Goal: Navigation & Orientation: Find specific page/section

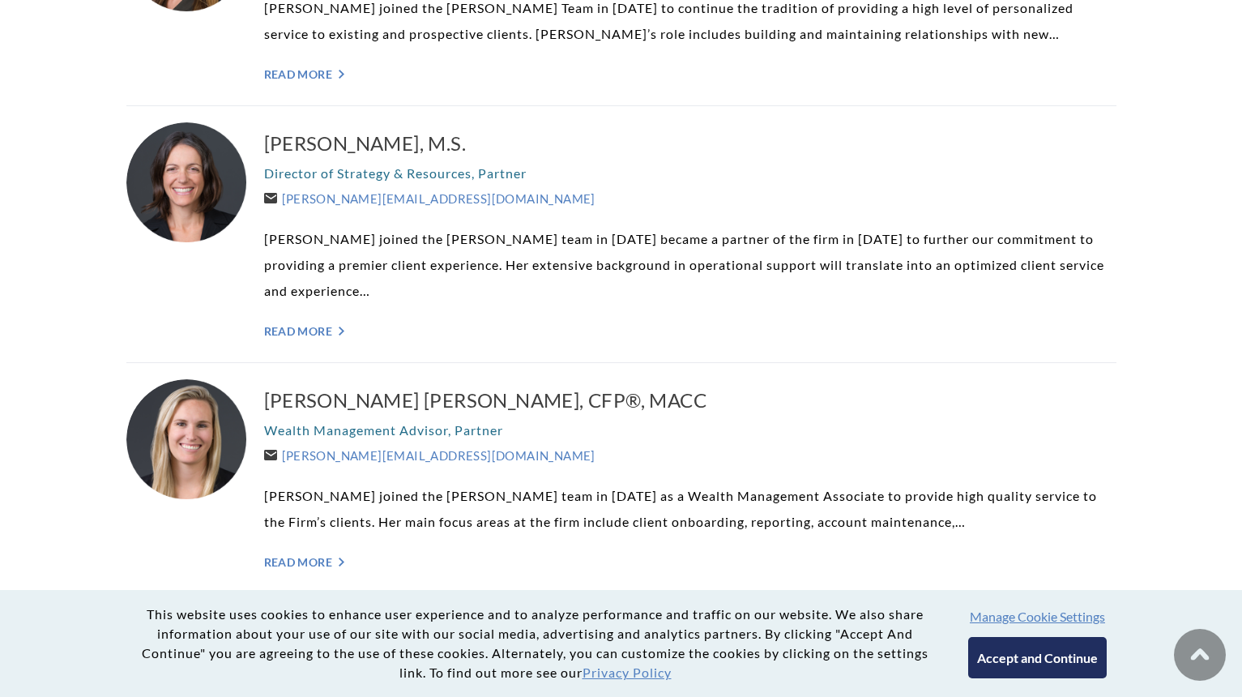
scroll to position [1130, 0]
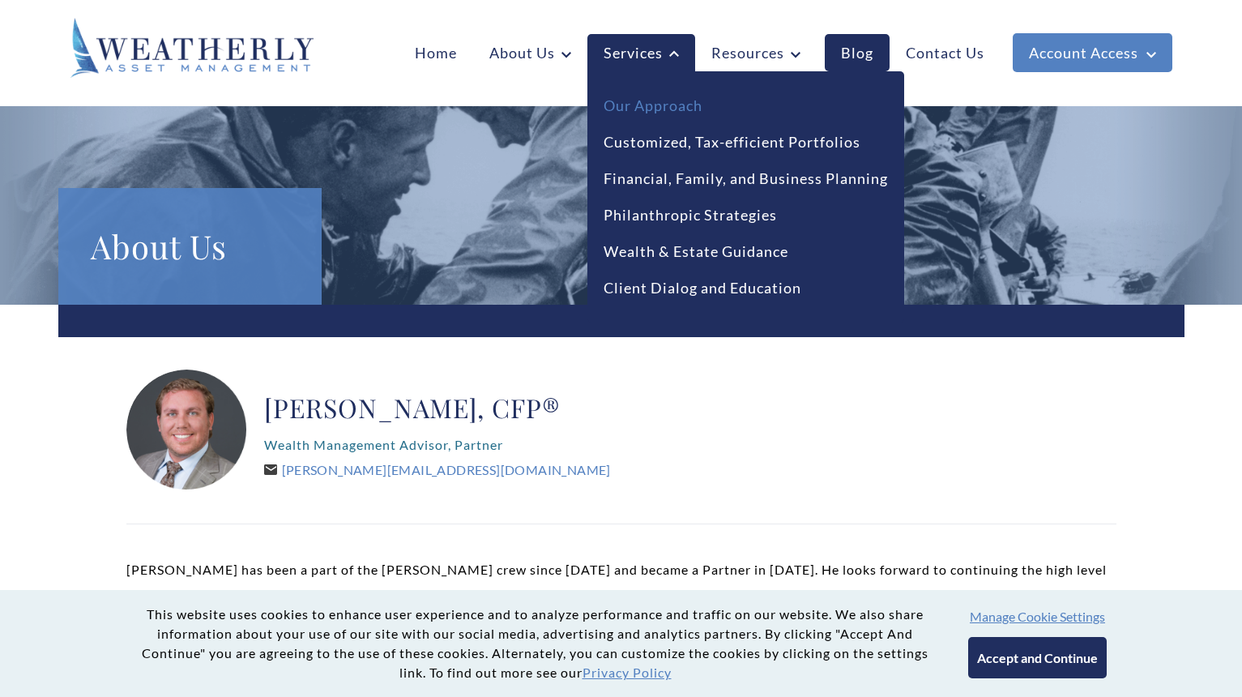
click at [660, 109] on link "Our Approach" at bounding box center [653, 106] width 99 height 22
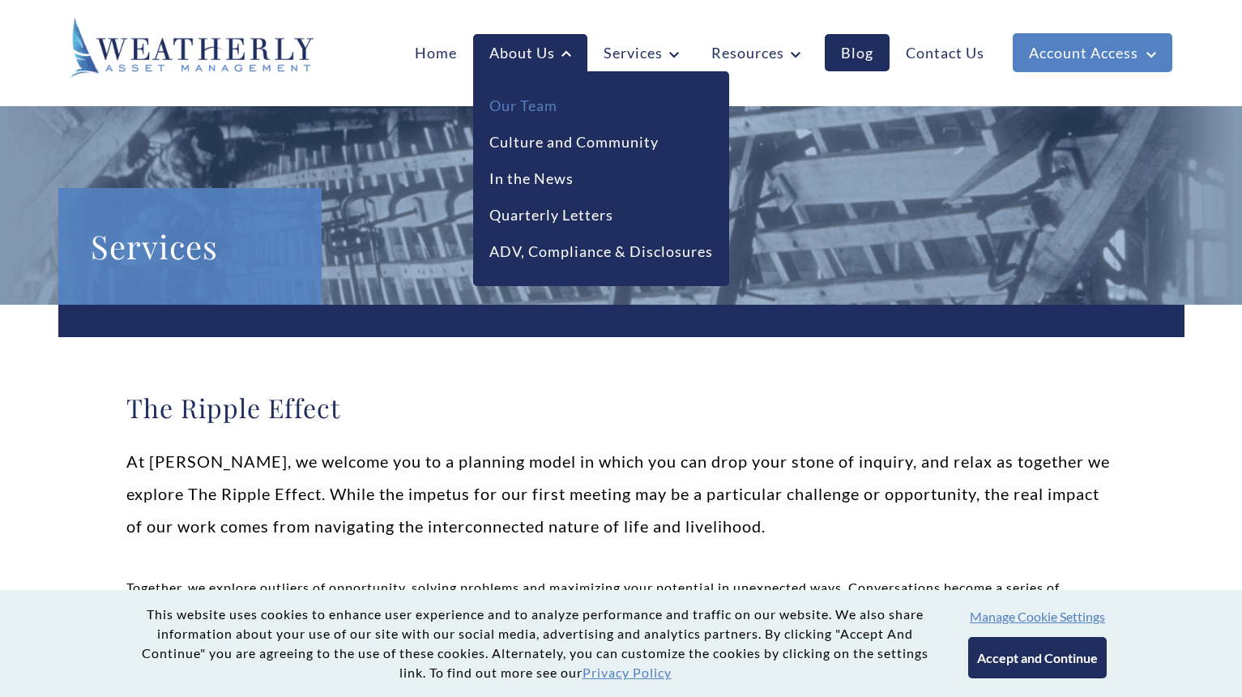
click at [534, 104] on link "Our Team" at bounding box center [524, 106] width 68 height 22
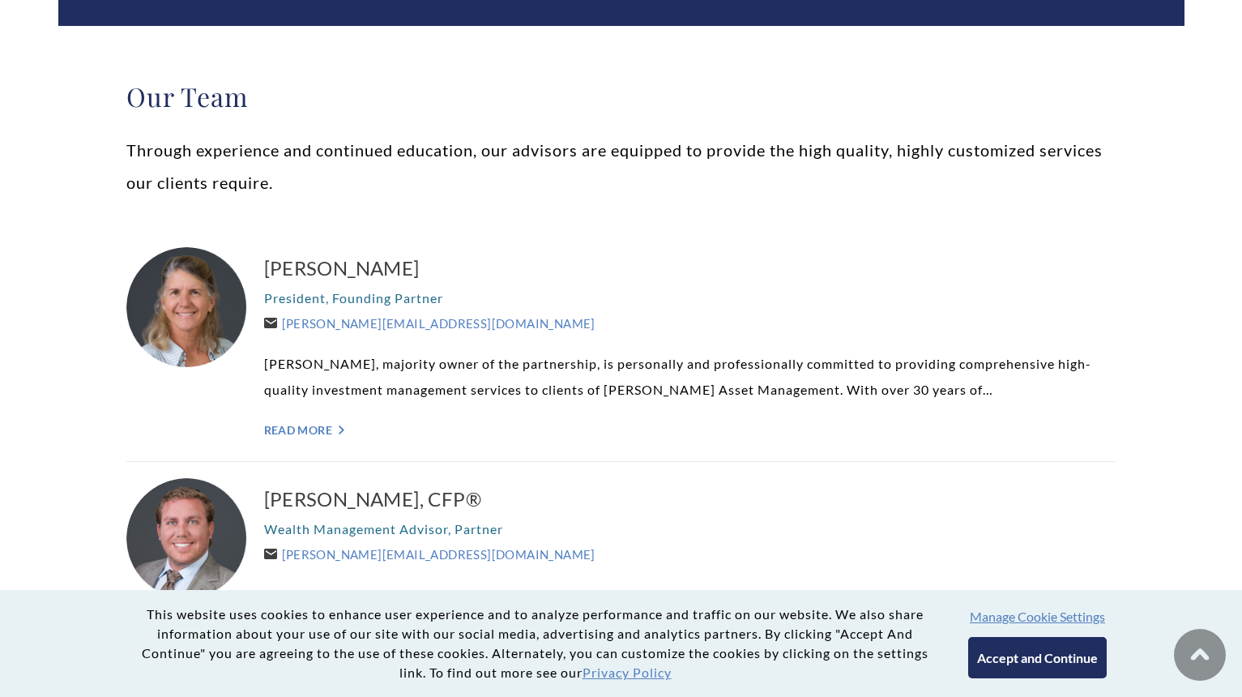
scroll to position [314, 0]
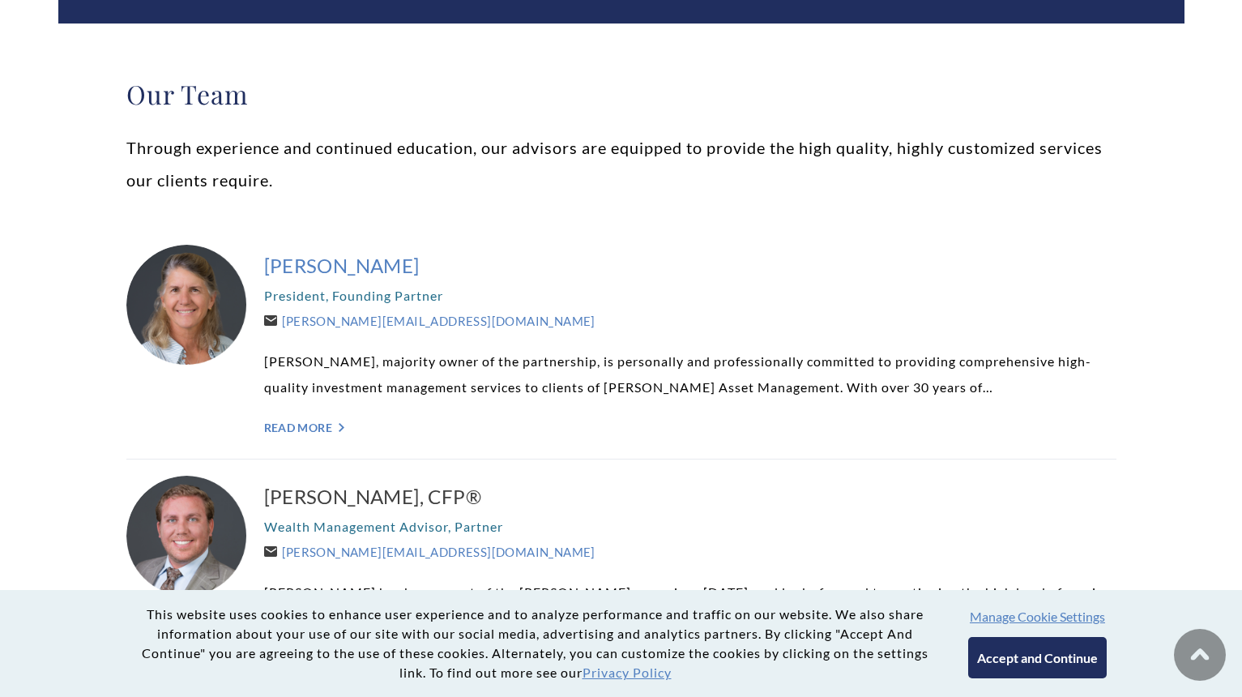
click at [351, 268] on h3 "Carolyn P. Taylor" at bounding box center [690, 266] width 853 height 26
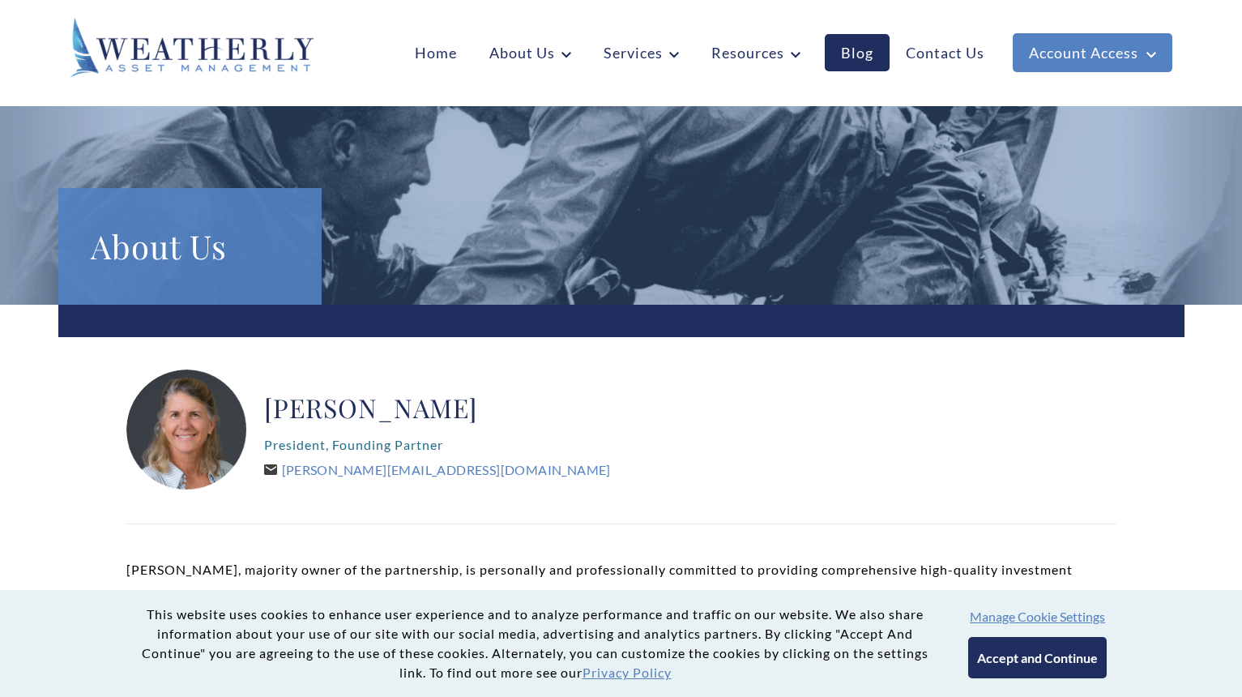
scroll to position [-1, 0]
click at [253, 42] on img at bounding box center [192, 48] width 243 height 60
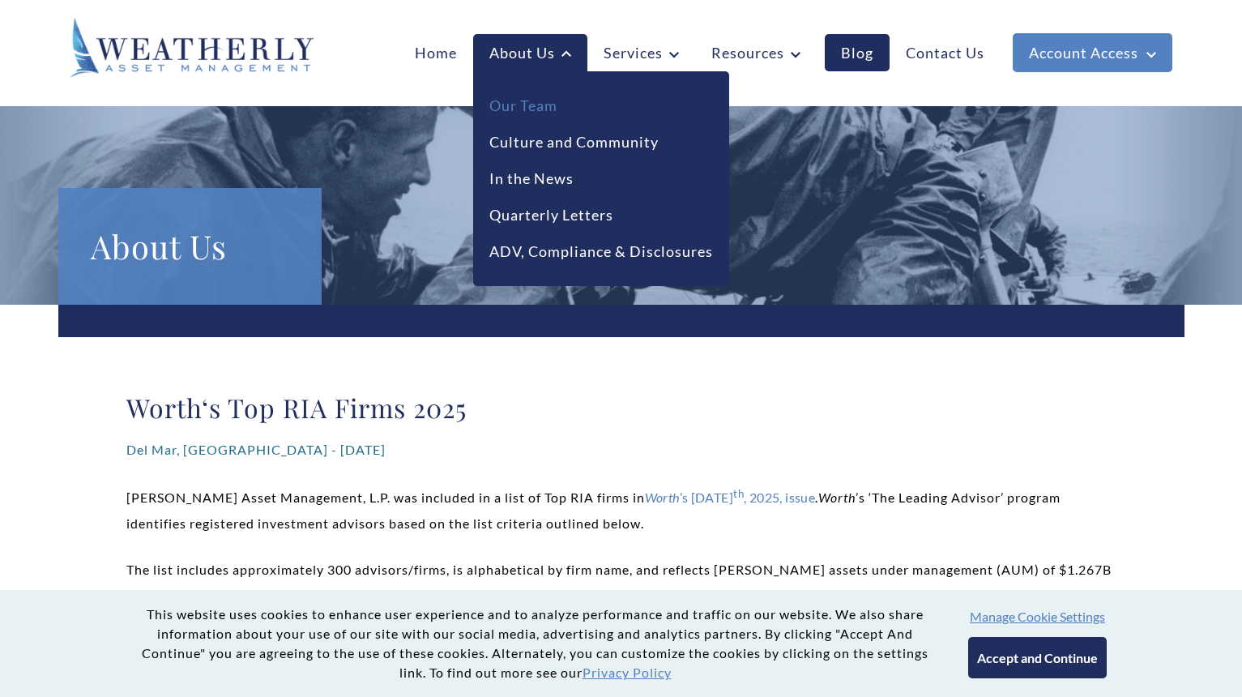
click at [517, 113] on link "Our Team" at bounding box center [524, 106] width 68 height 22
